Goal: Check status: Check status

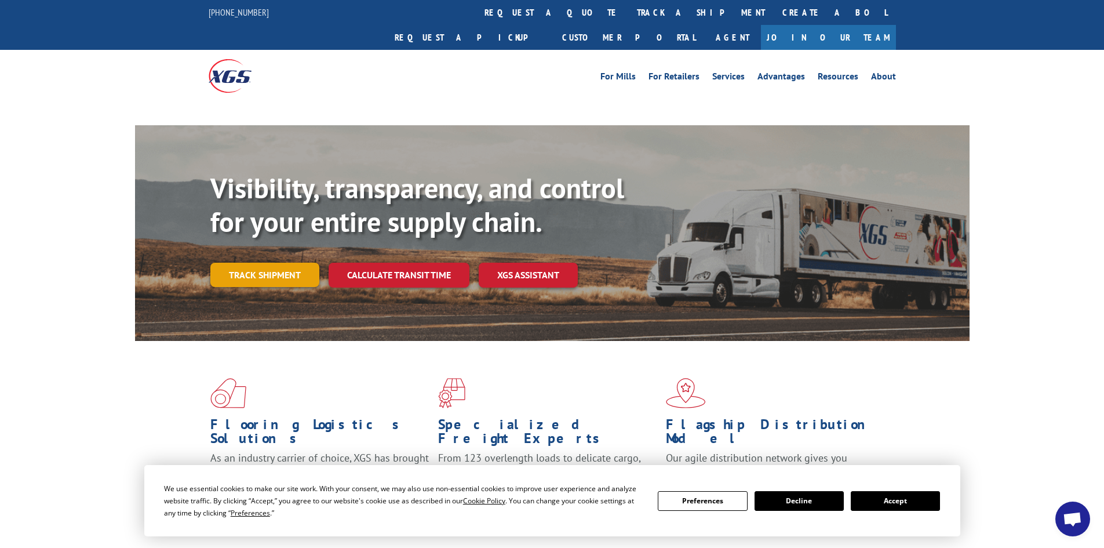
click at [282, 263] on link "Track shipment" at bounding box center [264, 275] width 109 height 24
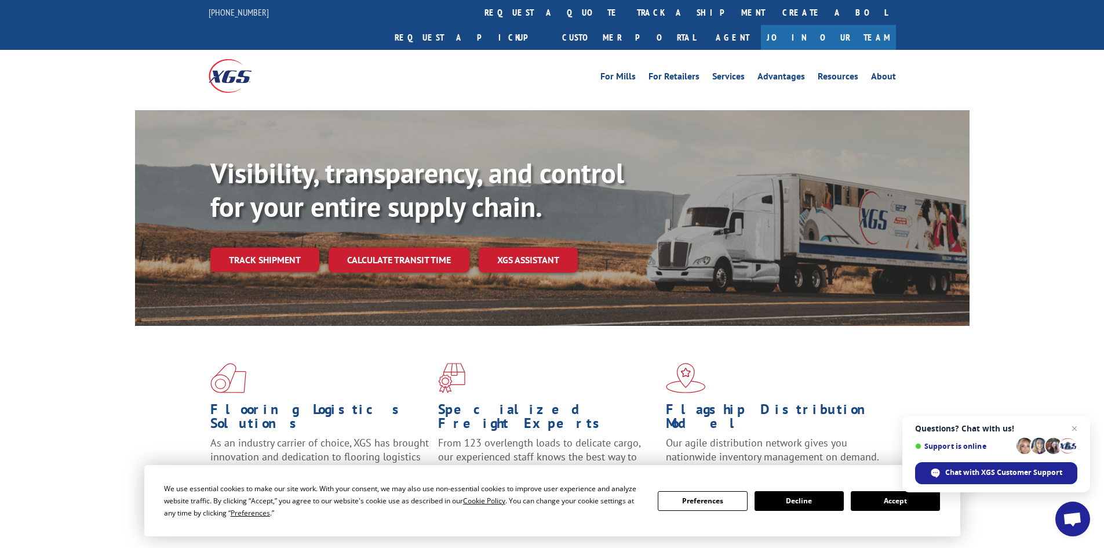
click at [877, 486] on div "We use essential cookies to make our site work. With your consent, we may also …" at bounding box center [552, 500] width 776 height 37
click at [879, 490] on div "We use essential cookies to make our site work. With your consent, we may also …" at bounding box center [552, 500] width 776 height 37
click at [888, 511] on div "We use essential cookies to make our site work. With your consent, we may also …" at bounding box center [552, 500] width 776 height 37
click at [888, 504] on button "Accept" at bounding box center [895, 501] width 89 height 20
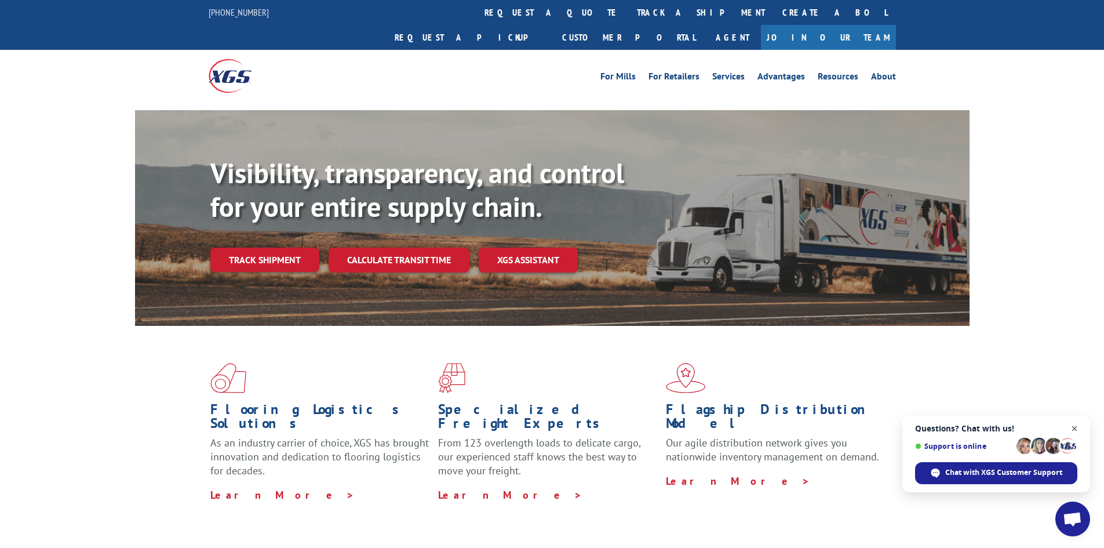
click at [1071, 427] on span "Close chat" at bounding box center [1075, 428] width 14 height 14
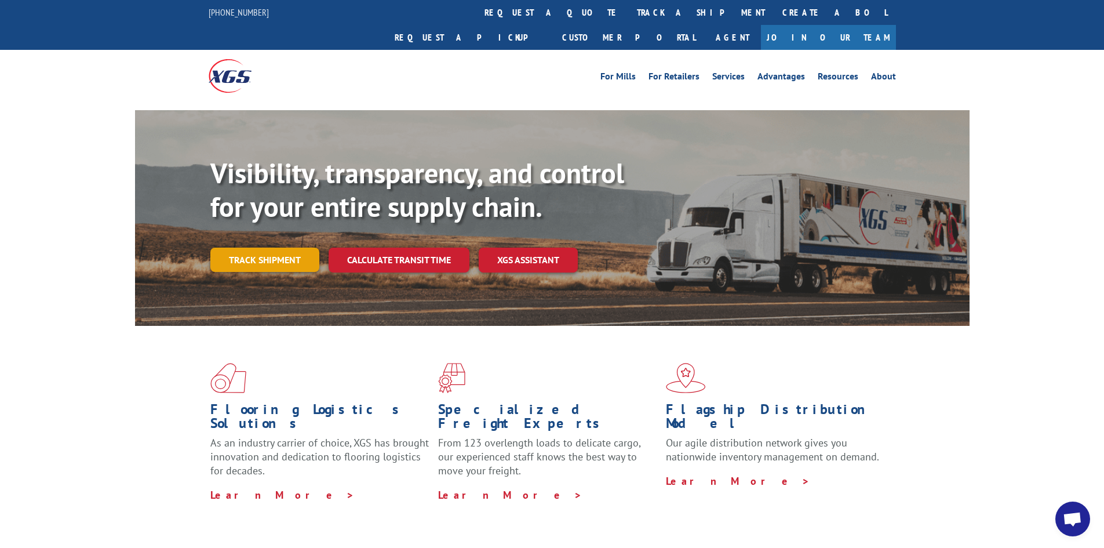
click at [275, 248] on link "Track shipment" at bounding box center [264, 260] width 109 height 24
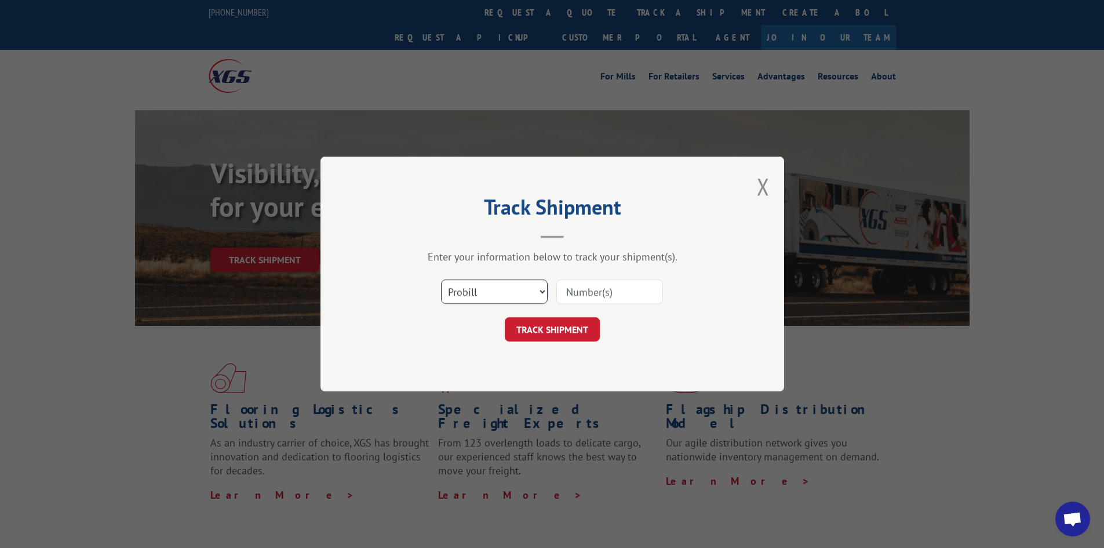
click at [541, 292] on select "Select category... Probill BOL PO" at bounding box center [494, 291] width 107 height 24
select select "bol"
click at [441, 279] on select "Select category... Probill BOL PO" at bounding box center [494, 291] width 107 height 24
click at [570, 296] on input at bounding box center [610, 291] width 107 height 24
paste input "15472338"
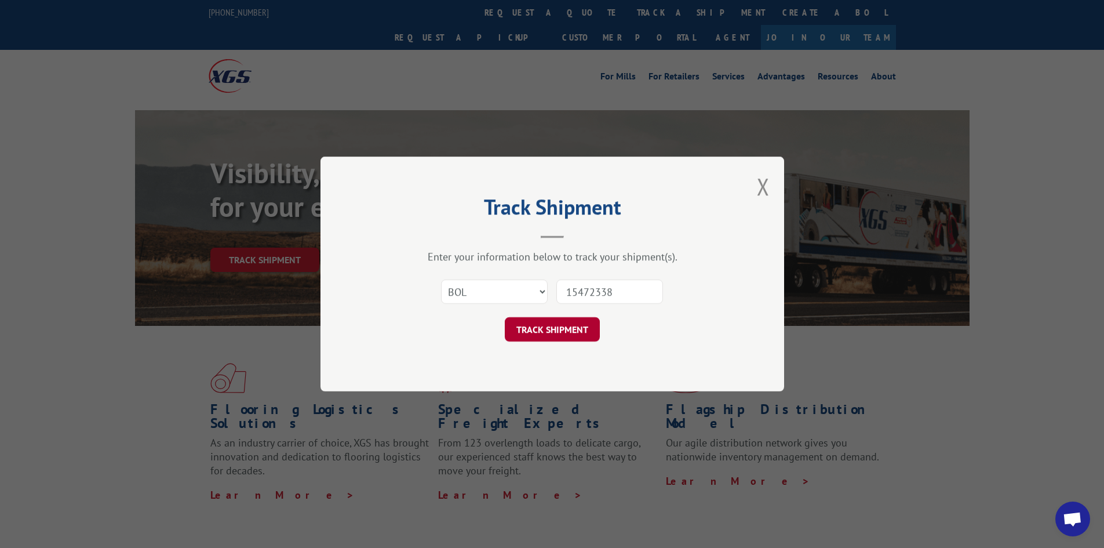
type input "15472338"
click at [553, 326] on button "TRACK SHIPMENT" at bounding box center [552, 329] width 95 height 24
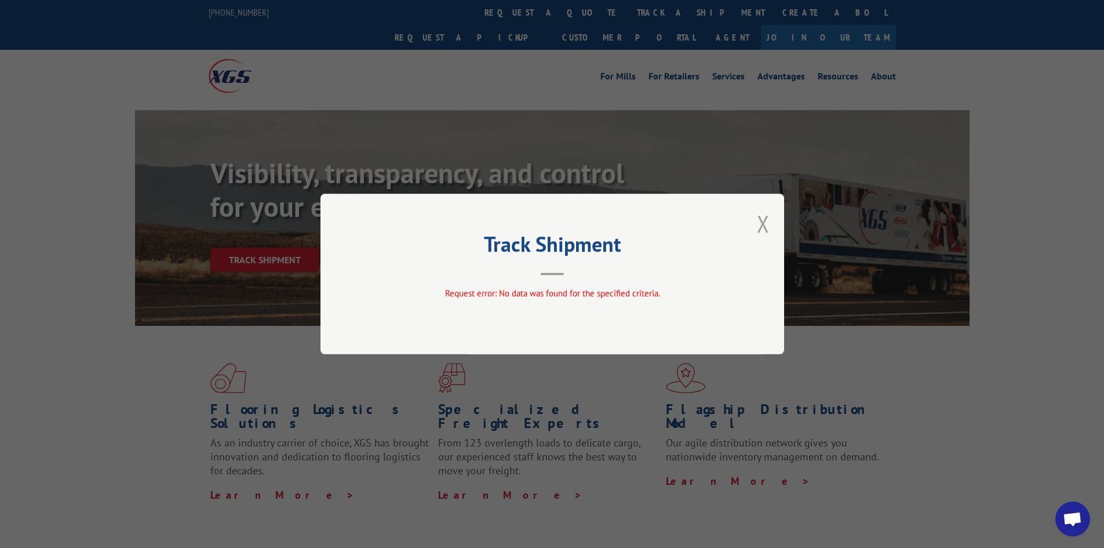
click at [759, 221] on button "Close modal" at bounding box center [763, 223] width 13 height 31
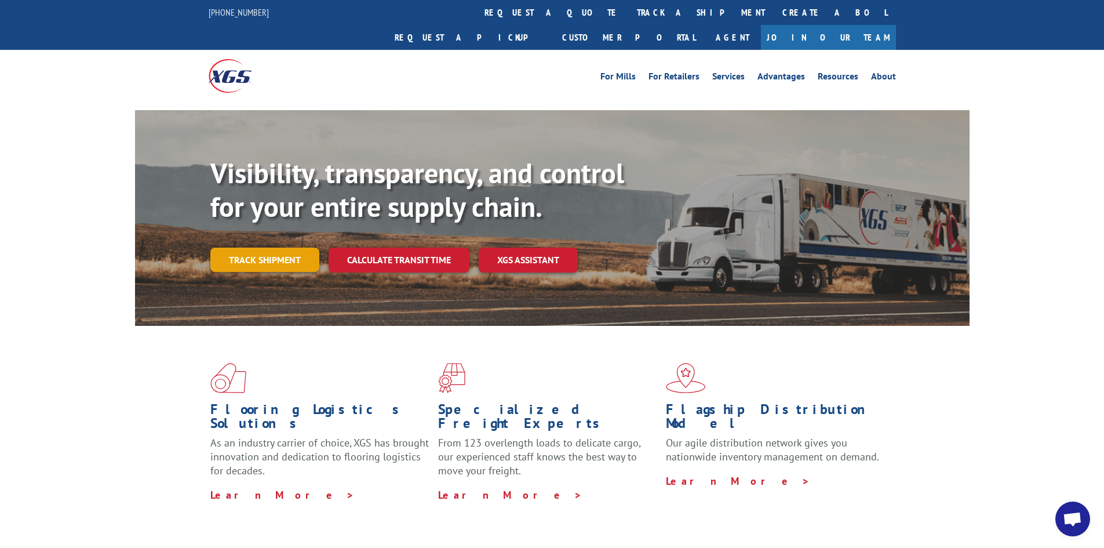
click at [278, 248] on link "Track shipment" at bounding box center [264, 260] width 109 height 24
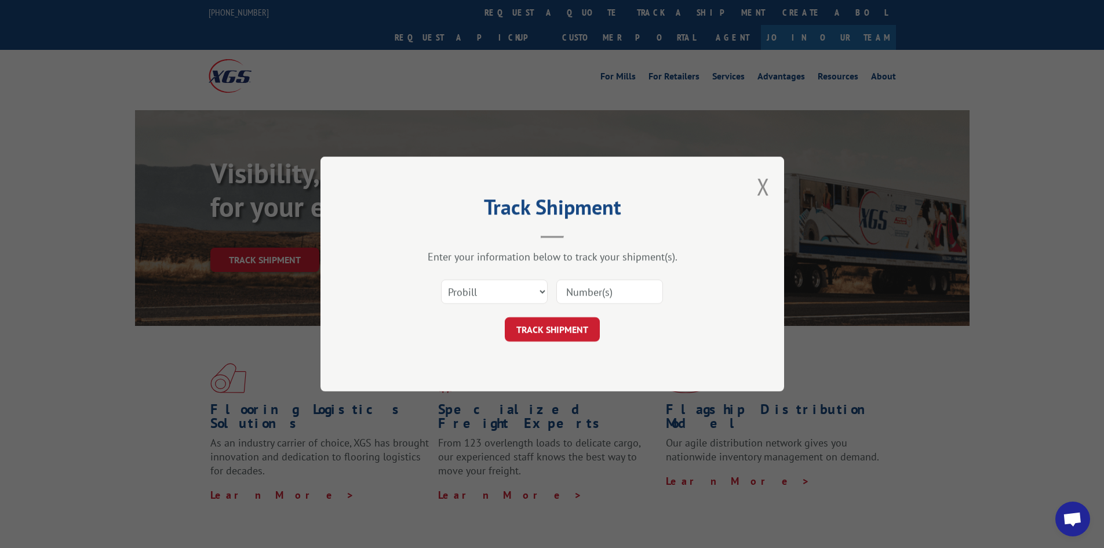
click at [586, 289] on input at bounding box center [610, 291] width 107 height 24
paste input "15472338"
type input "15472338"
click at [553, 326] on button "TRACK SHIPMENT" at bounding box center [552, 329] width 95 height 24
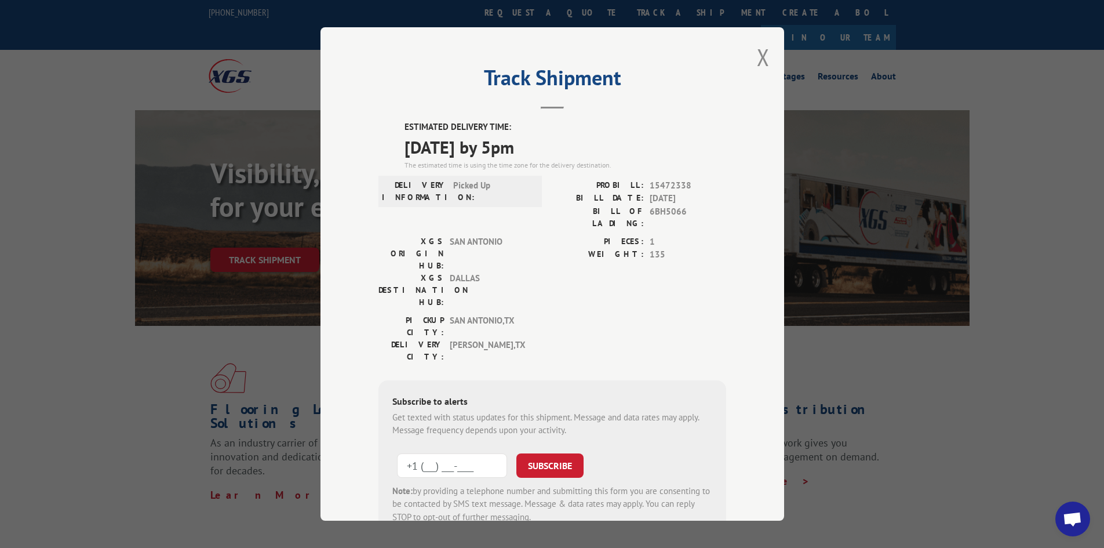
click at [435, 453] on input "+1 (___) ___-____" at bounding box center [452, 465] width 110 height 24
type input "[PHONE_NUMBER]"
click at [546, 453] on button "SUBSCRIBE" at bounding box center [550, 465] width 67 height 24
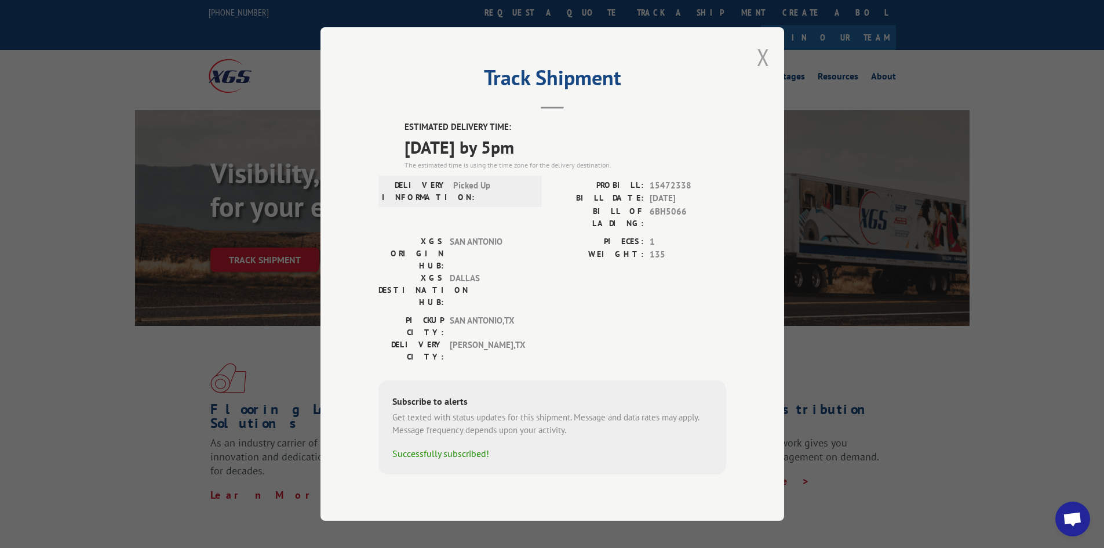
click at [762, 72] on button "Close modal" at bounding box center [763, 57] width 13 height 31
